Goal: Navigation & Orientation: Find specific page/section

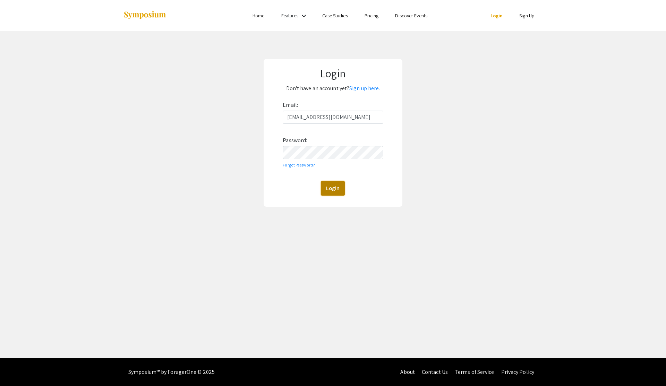
click at [326, 183] on button "Login" at bounding box center [333, 188] width 24 height 15
click at [268, 153] on div "Login Don't have an account yet? Sign up here. Email: [EMAIL_ADDRESS][DOMAIN_NA…" at bounding box center [333, 133] width 139 height 148
click at [321, 181] on button "Login" at bounding box center [333, 188] width 24 height 15
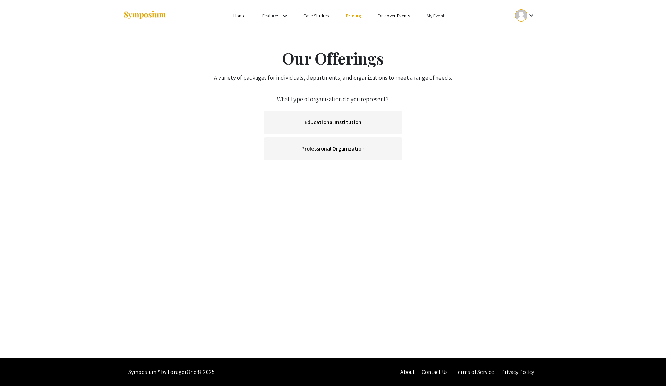
click at [531, 15] on mat-icon "keyboard_arrow_down" at bounding box center [532, 15] width 8 height 8
click at [527, 33] on button "My Account" at bounding box center [529, 34] width 43 height 17
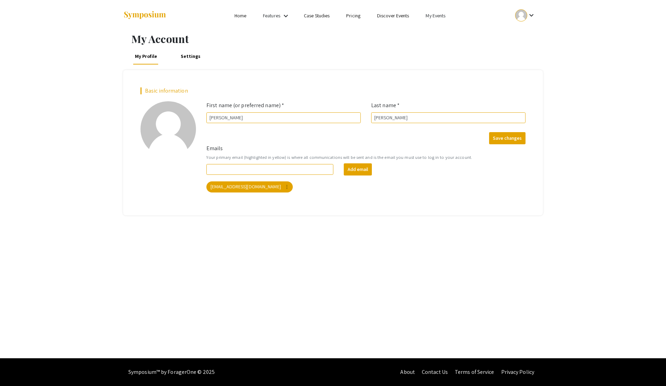
click at [437, 16] on link "My Events" at bounding box center [436, 15] width 20 height 6
click at [435, 30] on button "Events I've organized" at bounding box center [447, 31] width 59 height 17
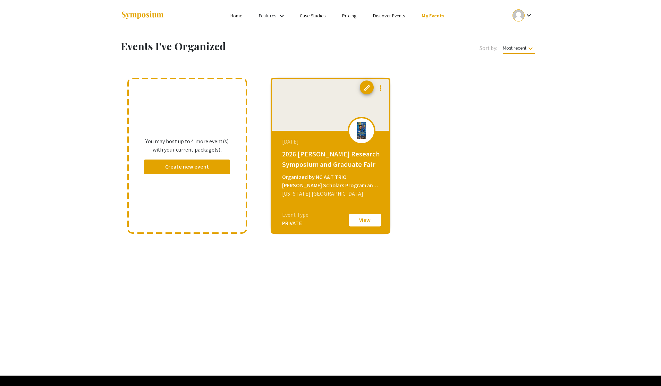
click at [364, 222] on button "View" at bounding box center [365, 220] width 35 height 15
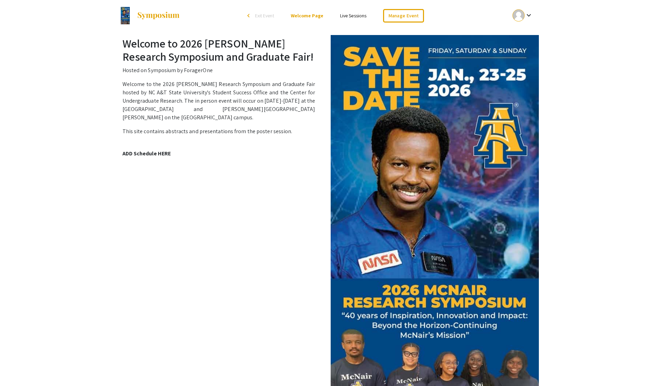
click at [209, 134] on div "Welcome to the 2026 [PERSON_NAME] Research Symposium and Graduate Fair hosted b…" at bounding box center [331, 121] width 416 height 83
